Goal: Check status: Check status

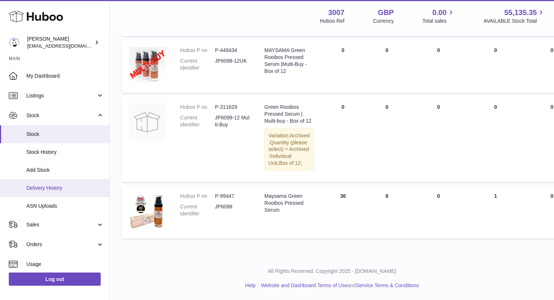
click at [38, 194] on link "Delivery History" at bounding box center [54, 188] width 109 height 18
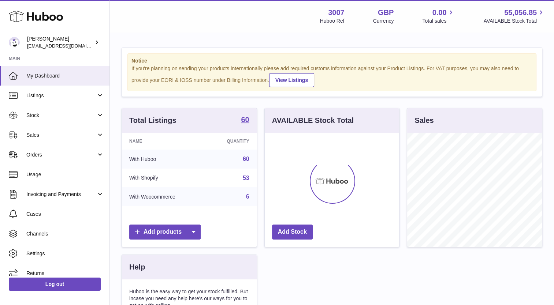
scroll to position [114, 135]
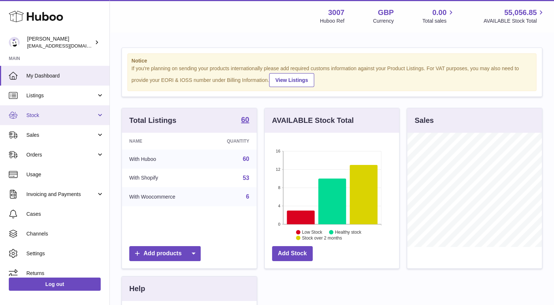
click at [37, 117] on span "Stock" at bounding box center [61, 115] width 70 height 7
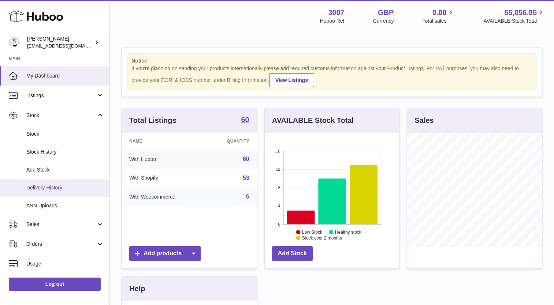
click at [41, 188] on span "Delivery History" at bounding box center [65, 187] width 78 height 7
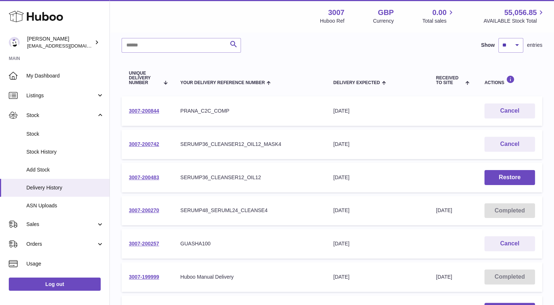
scroll to position [70, 0]
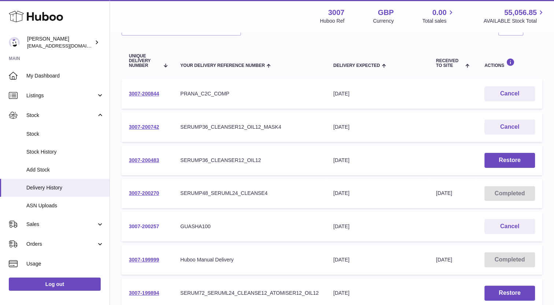
click at [152, 225] on link "3007-200257" at bounding box center [144, 227] width 30 height 6
